Goal: Task Accomplishment & Management: Complete application form

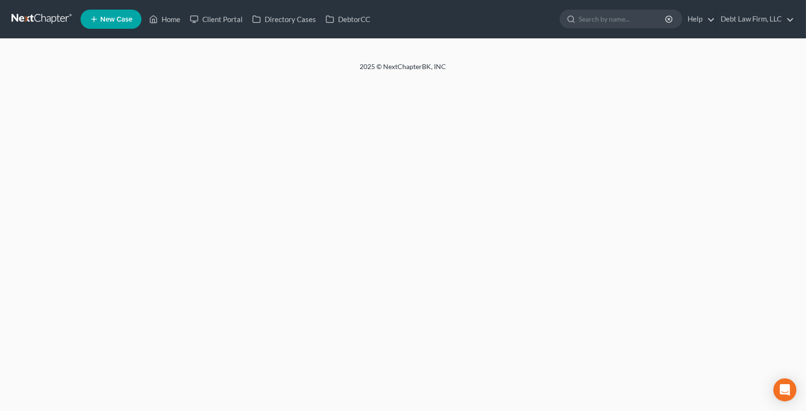
select select "4"
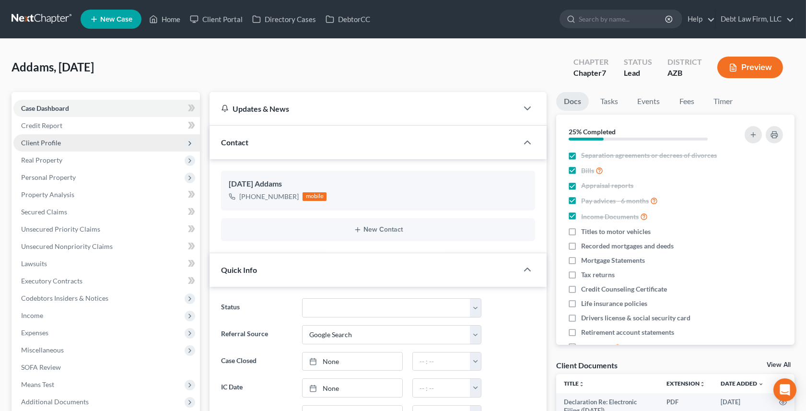
click at [72, 142] on span "Client Profile" at bounding box center [106, 142] width 186 height 17
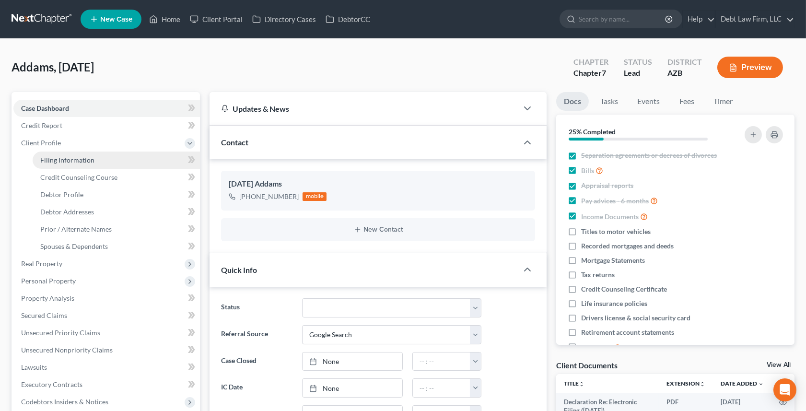
click at [79, 156] on span "Filing Information" at bounding box center [67, 160] width 54 height 8
select select "1"
select select "0"
select select "45"
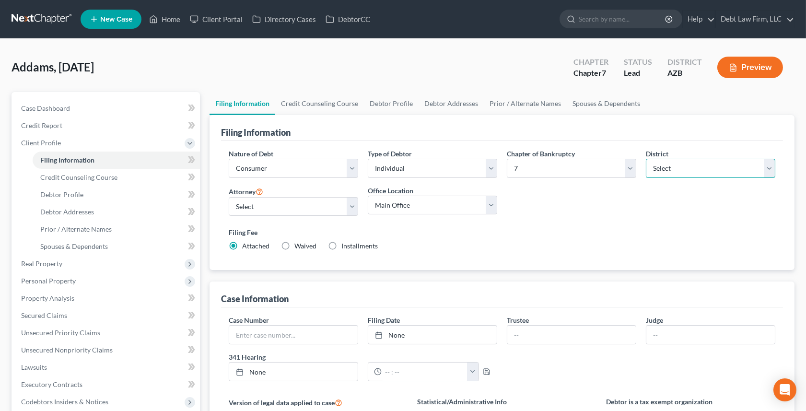
click at [676, 164] on select "Select Alabama - Middle Alabama - Northern Alabama - Southern Alaska Arizona Ar…" at bounding box center [710, 168] width 129 height 19
select select "38"
click at [646, 159] on select "Select Alabama - Middle Alabama - Northern Alabama - Southern Alaska Arizona Ar…" at bounding box center [710, 168] width 129 height 19
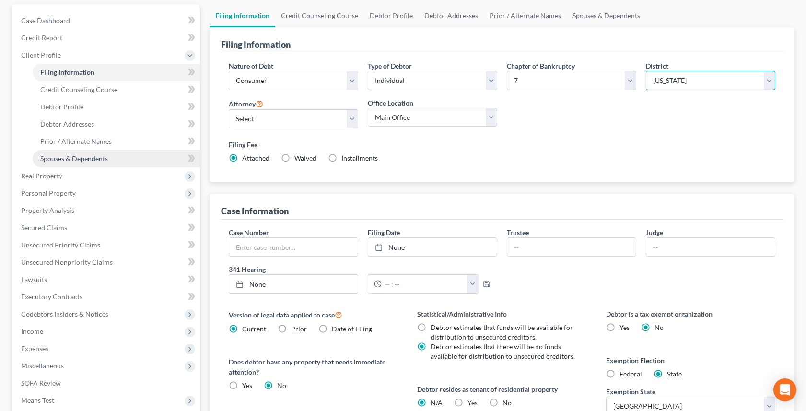
scroll to position [230, 0]
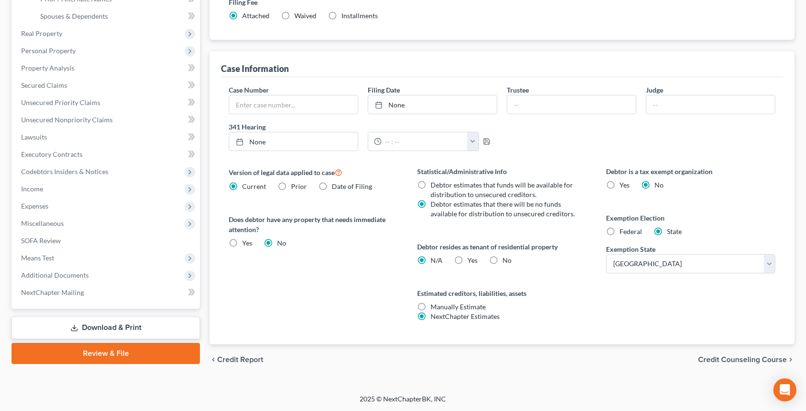
click at [129, 355] on link "Review & File" at bounding box center [106, 353] width 188 height 21
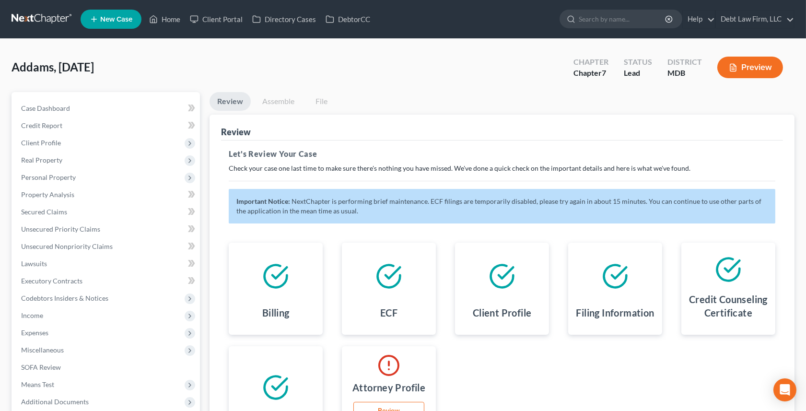
click at [283, 103] on link "Assemble" at bounding box center [278, 101] width 47 height 19
click at [278, 100] on link "Assemble" at bounding box center [278, 101] width 47 height 19
click at [282, 104] on link "Assemble" at bounding box center [278, 101] width 47 height 19
click at [274, 101] on link "Assemble" at bounding box center [278, 101] width 47 height 19
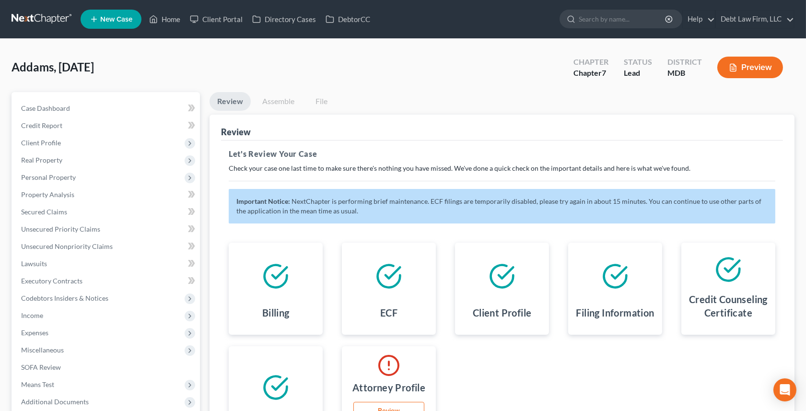
click at [277, 105] on link "Assemble" at bounding box center [278, 101] width 47 height 19
click at [283, 101] on link "Assemble" at bounding box center [278, 101] width 47 height 19
click at [330, 102] on link "File" at bounding box center [321, 101] width 31 height 19
click at [282, 103] on link "Assemble" at bounding box center [278, 101] width 47 height 19
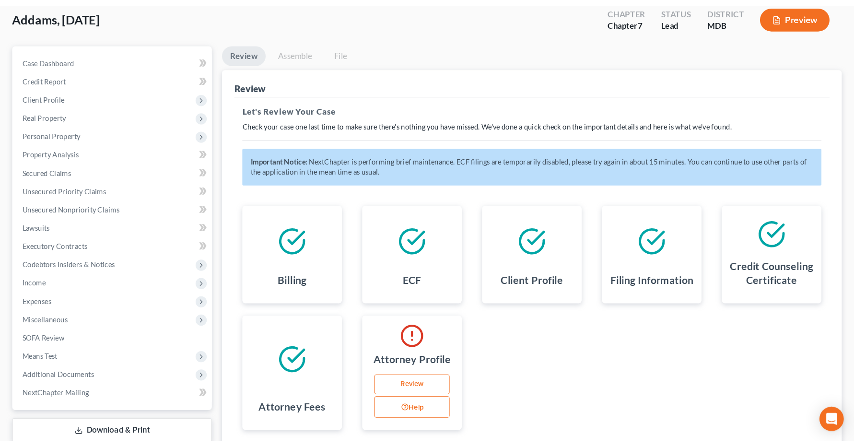
scroll to position [33, 0]
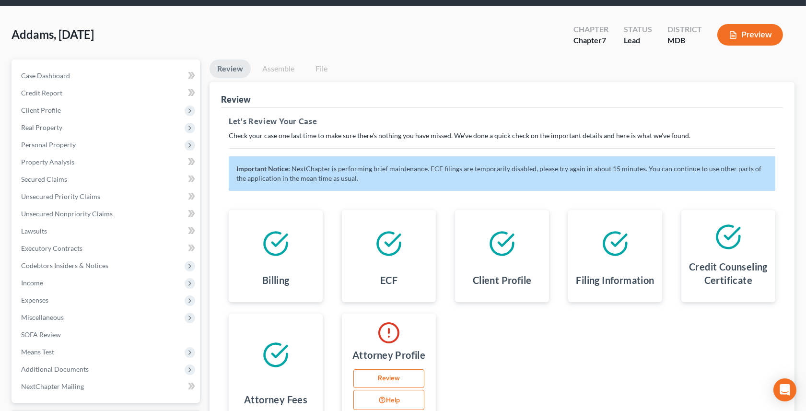
click at [275, 69] on link "Assemble" at bounding box center [278, 68] width 47 height 19
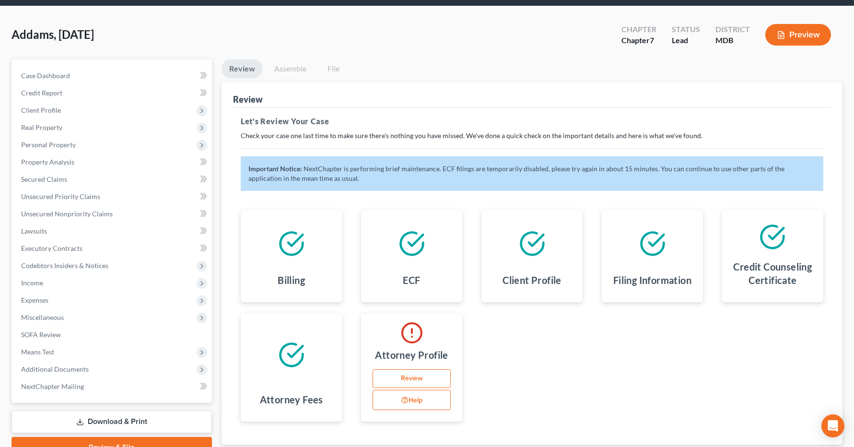
click at [279, 68] on link "Assemble" at bounding box center [290, 68] width 47 height 19
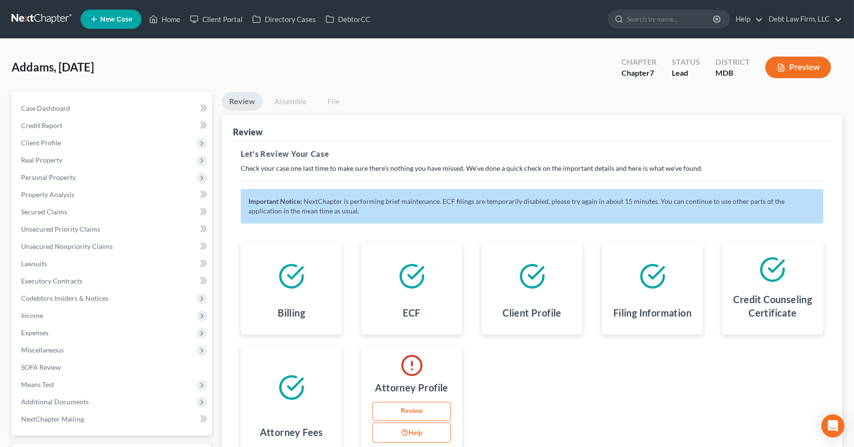
click at [293, 92] on link "Assemble" at bounding box center [290, 101] width 47 height 19
click at [293, 99] on link "Assemble" at bounding box center [290, 101] width 47 height 19
click at [276, 103] on link "Assemble" at bounding box center [290, 101] width 47 height 19
click at [284, 104] on link "Assemble" at bounding box center [290, 101] width 47 height 19
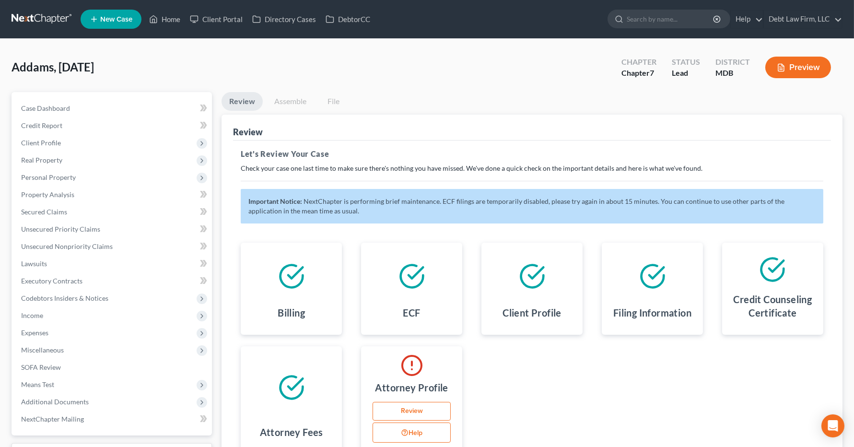
click at [290, 99] on link "Assemble" at bounding box center [290, 101] width 47 height 19
